Goal: Information Seeking & Learning: Learn about a topic

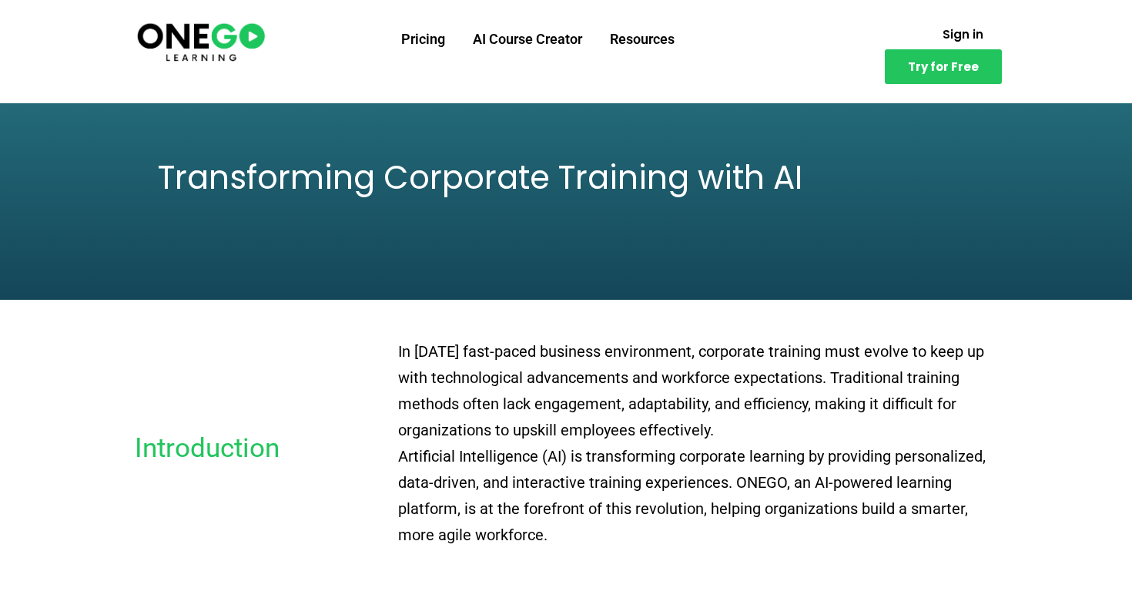
click at [199, 44] on img at bounding box center [201, 41] width 132 height 44
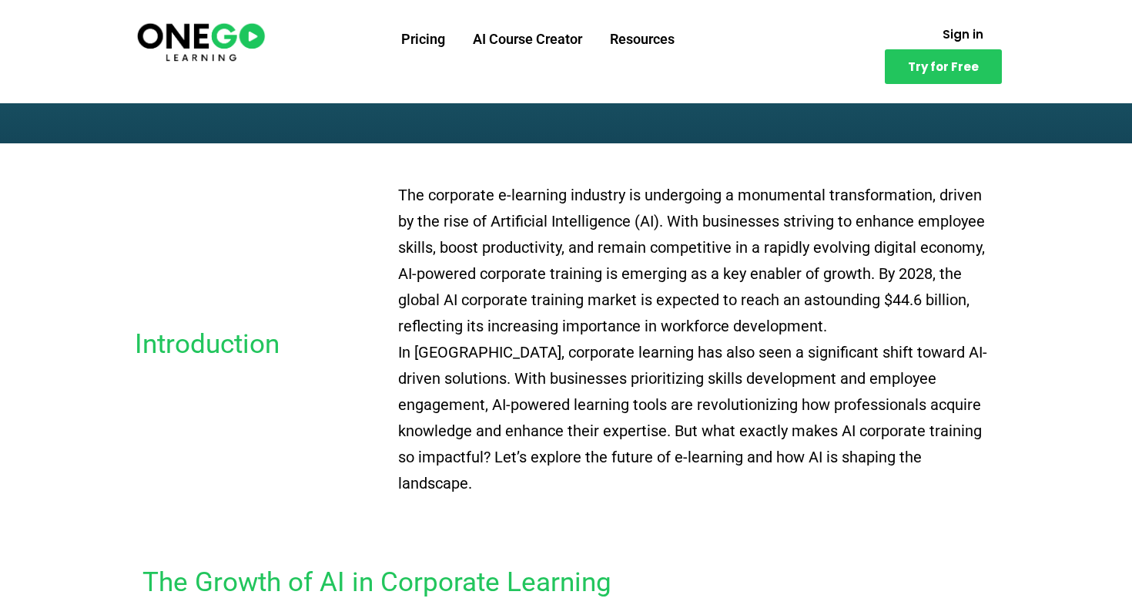
scroll to position [570, 0]
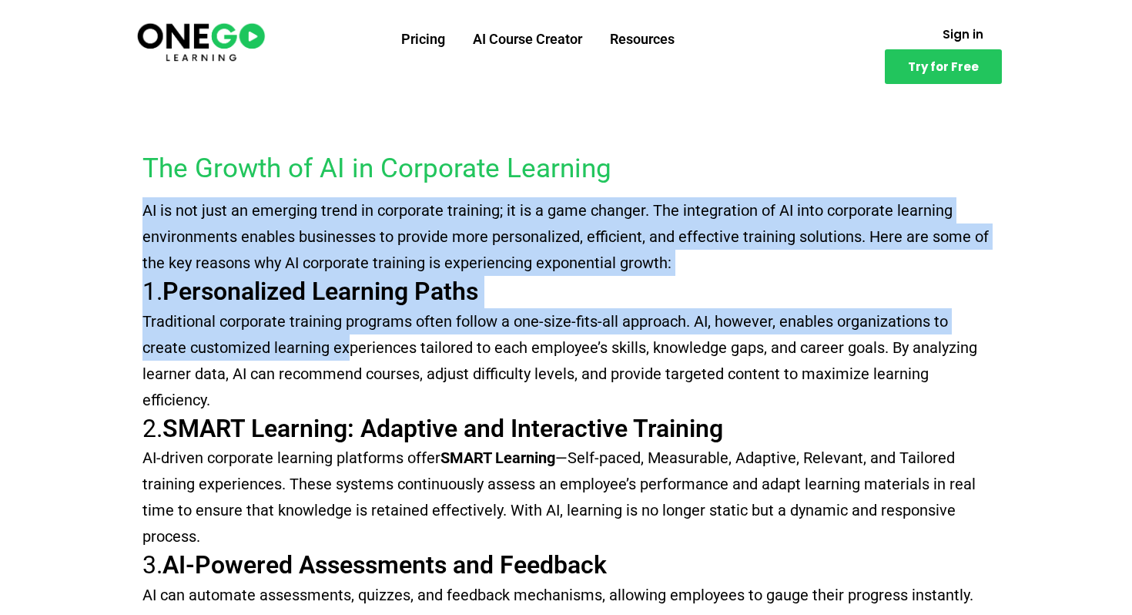
drag, startPoint x: 176, startPoint y: 161, endPoint x: 367, endPoint y: 329, distance: 254.3
click at [367, 329] on div "The Growth of AI in Corporate Learning AI is not just an emerging trend in corp…" at bounding box center [566, 522] width 878 height 802
click at [367, 329] on p "Traditional corporate training programs often follow a one-size-fits-all approa…" at bounding box center [565, 360] width 847 height 105
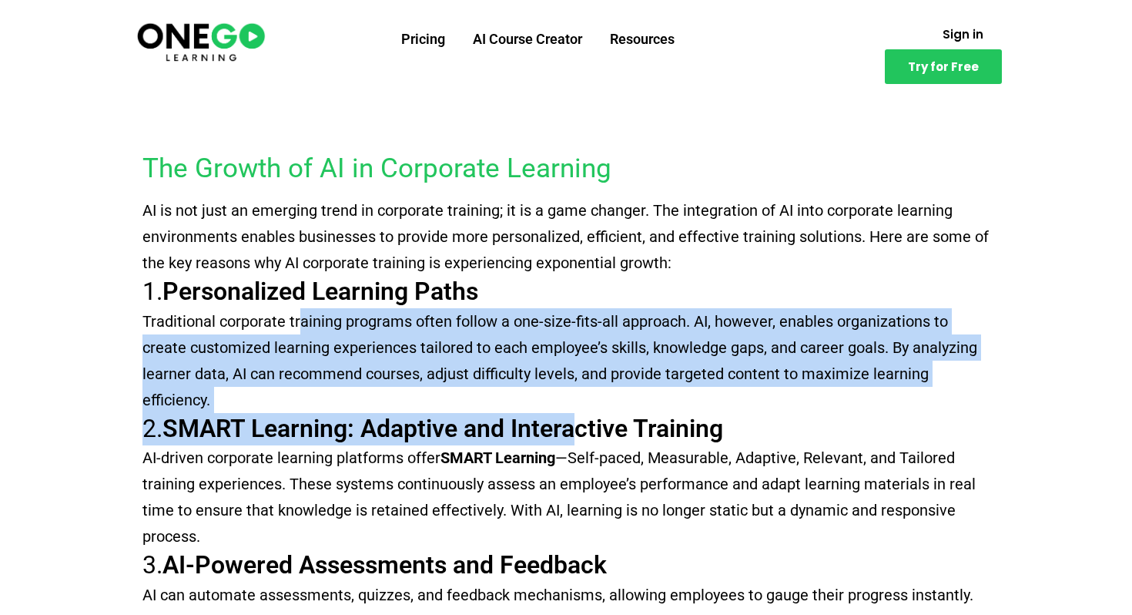
drag, startPoint x: 301, startPoint y: 289, endPoint x: 592, endPoint y: 399, distance: 311.2
click at [592, 399] on div "AI is not just an emerging trend in corporate training; it is a game changer. T…" at bounding box center [565, 552] width 847 height 710
click at [592, 414] on strong "SMART Learning: Adaptive and Interactive Training" at bounding box center [442, 428] width 561 height 29
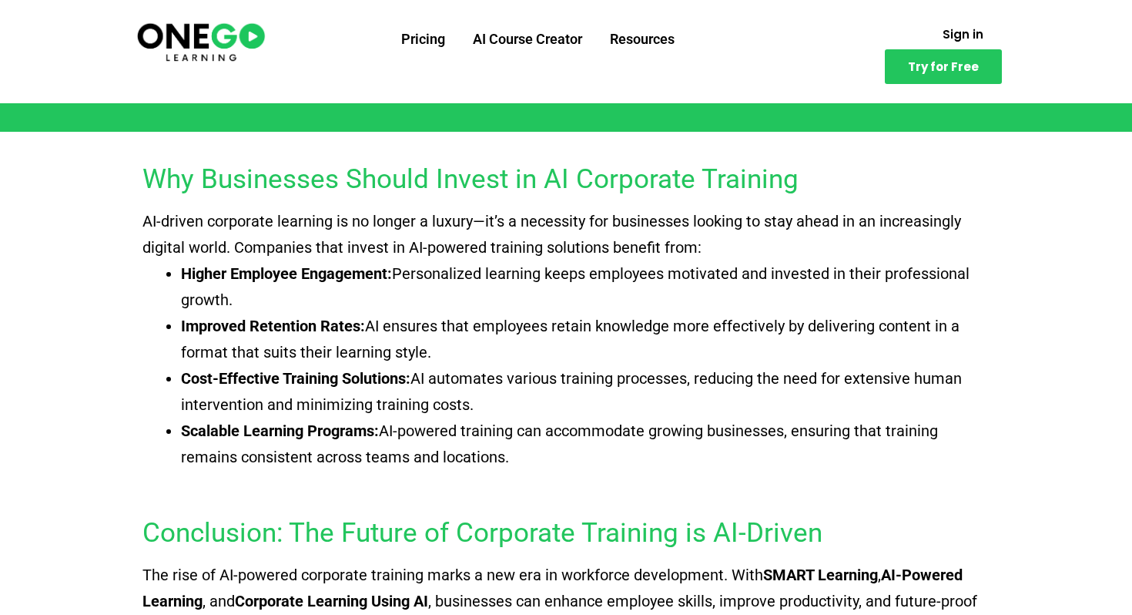
scroll to position [3294, 0]
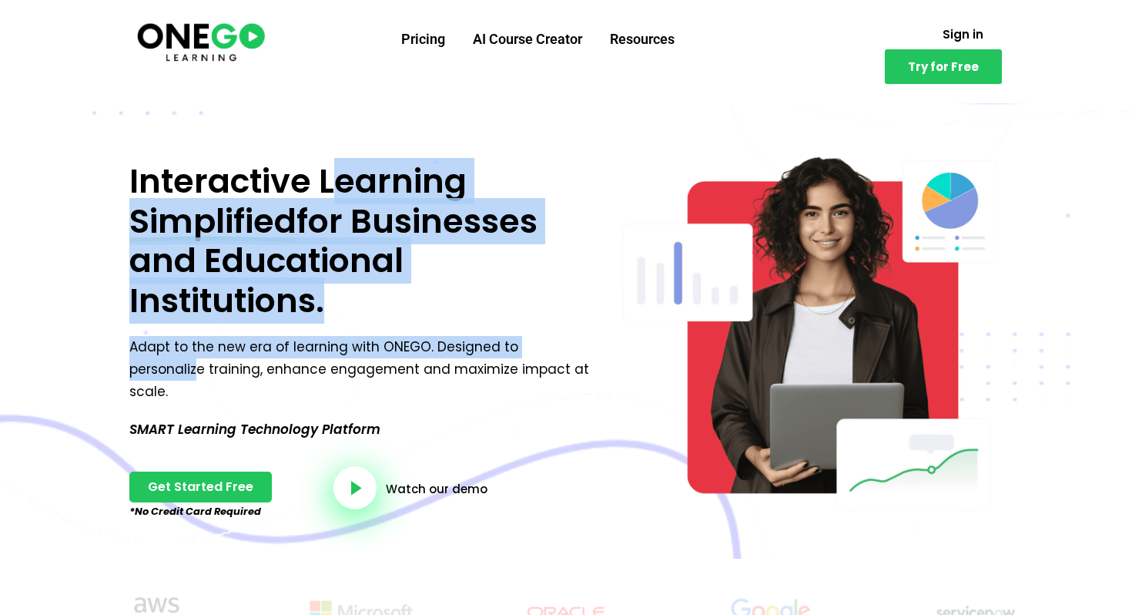
drag, startPoint x: 339, startPoint y: 239, endPoint x: 575, endPoint y: 341, distance: 257.6
click at [575, 341] on div "Interactive Learning Simplified for Businesses and Educational Institutions. Ad…" at bounding box center [362, 337] width 481 height 366
click at [584, 290] on p "Interactive Learning Simplified for Businesses and Educational Institutions." at bounding box center [362, 241] width 466 height 159
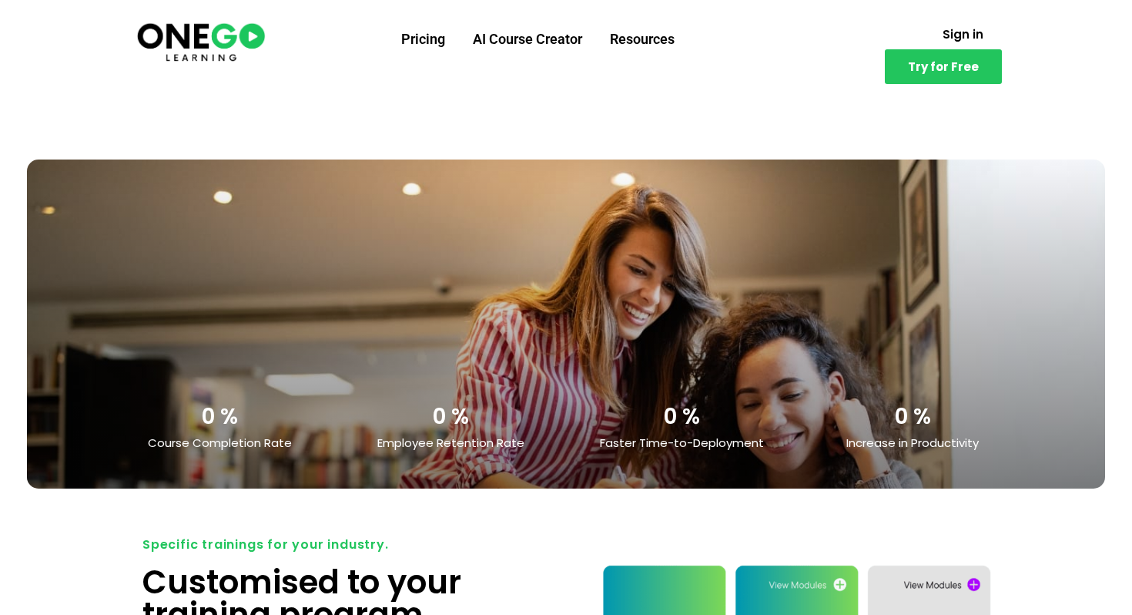
scroll to position [3672, 0]
